Goal: Information Seeking & Learning: Understand process/instructions

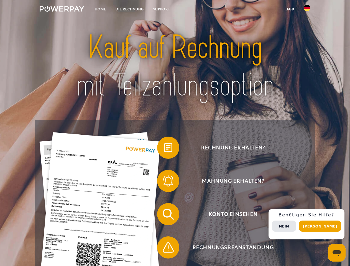
click at [62, 10] on img at bounding box center [62, 9] width 45 height 6
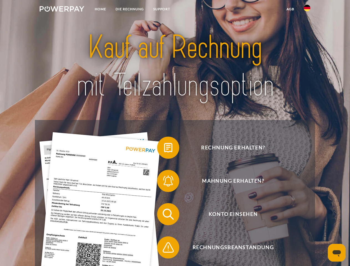
click at [307, 10] on img at bounding box center [307, 8] width 7 height 7
click at [290, 9] on link "agb" at bounding box center [290, 9] width 17 height 10
click at [164, 149] on span at bounding box center [160, 148] width 28 height 28
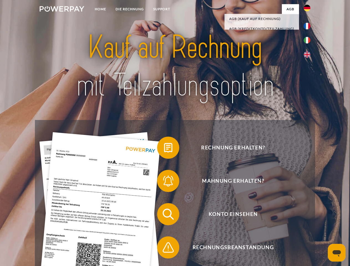
click at [164, 182] on span at bounding box center [160, 181] width 28 height 28
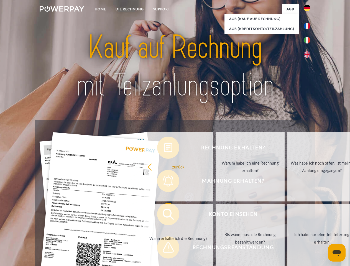
click at [216, 216] on link "Bis wann muss die Rechnung bezahlt werden?" at bounding box center [250, 238] width 69 height 69
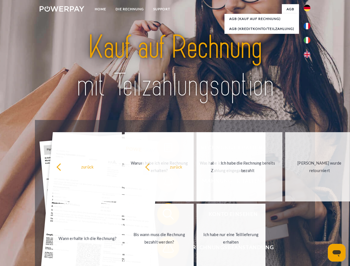
click at [164, 249] on span at bounding box center [160, 248] width 28 height 28
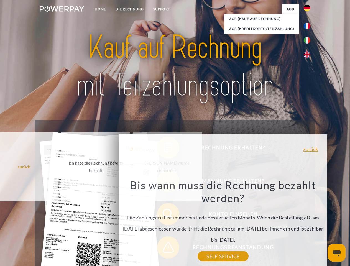
click at [309, 224] on div "Rechnung erhalten? Mahnung erhalten? Konto einsehen" at bounding box center [175, 231] width 280 height 222
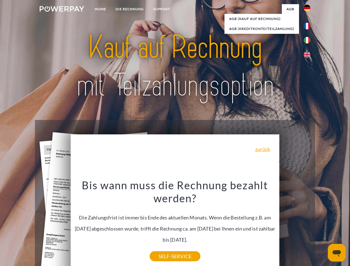
click at [295, 226] on span "Konto einsehen" at bounding box center [233, 214] width 136 height 22
click at [322, 226] on header "Home DIE RECHNUNG SUPPORT" at bounding box center [175, 191] width 350 height 383
